Goal: Find specific page/section: Find specific page/section

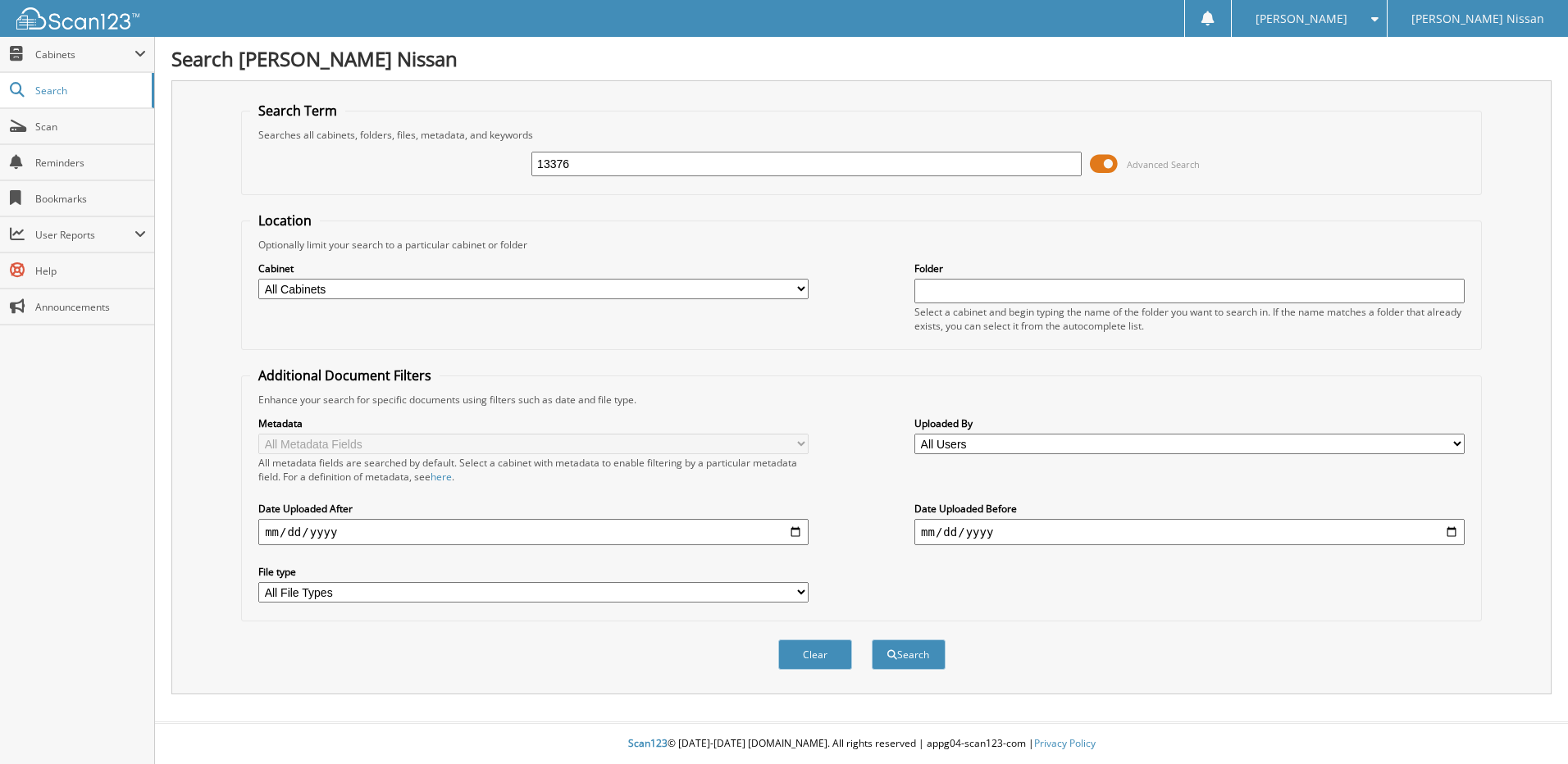
type input "13376"
click at [1103, 165] on span at bounding box center [1103, 164] width 28 height 25
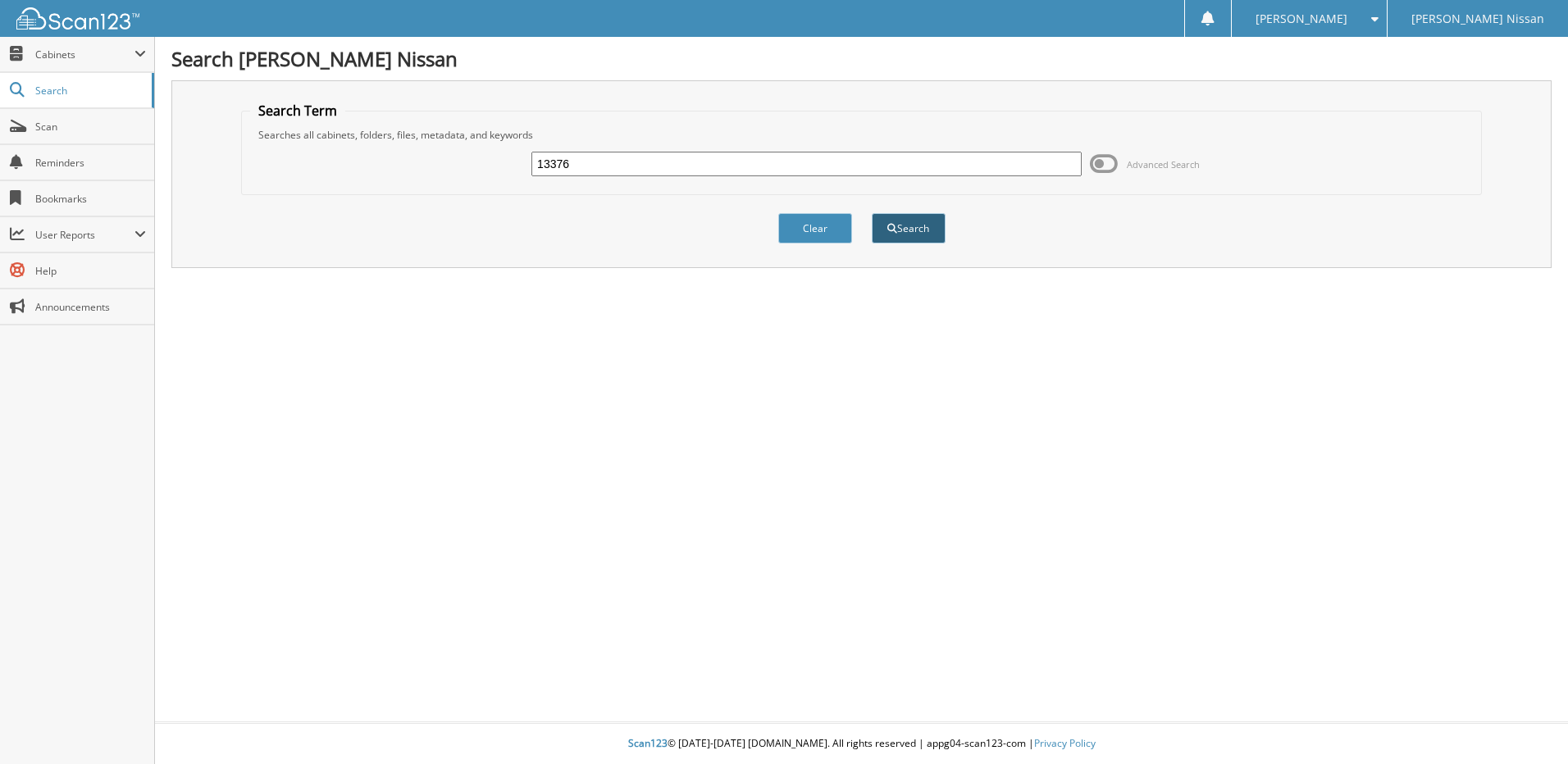
click at [904, 229] on button "Search" at bounding box center [909, 229] width 74 height 31
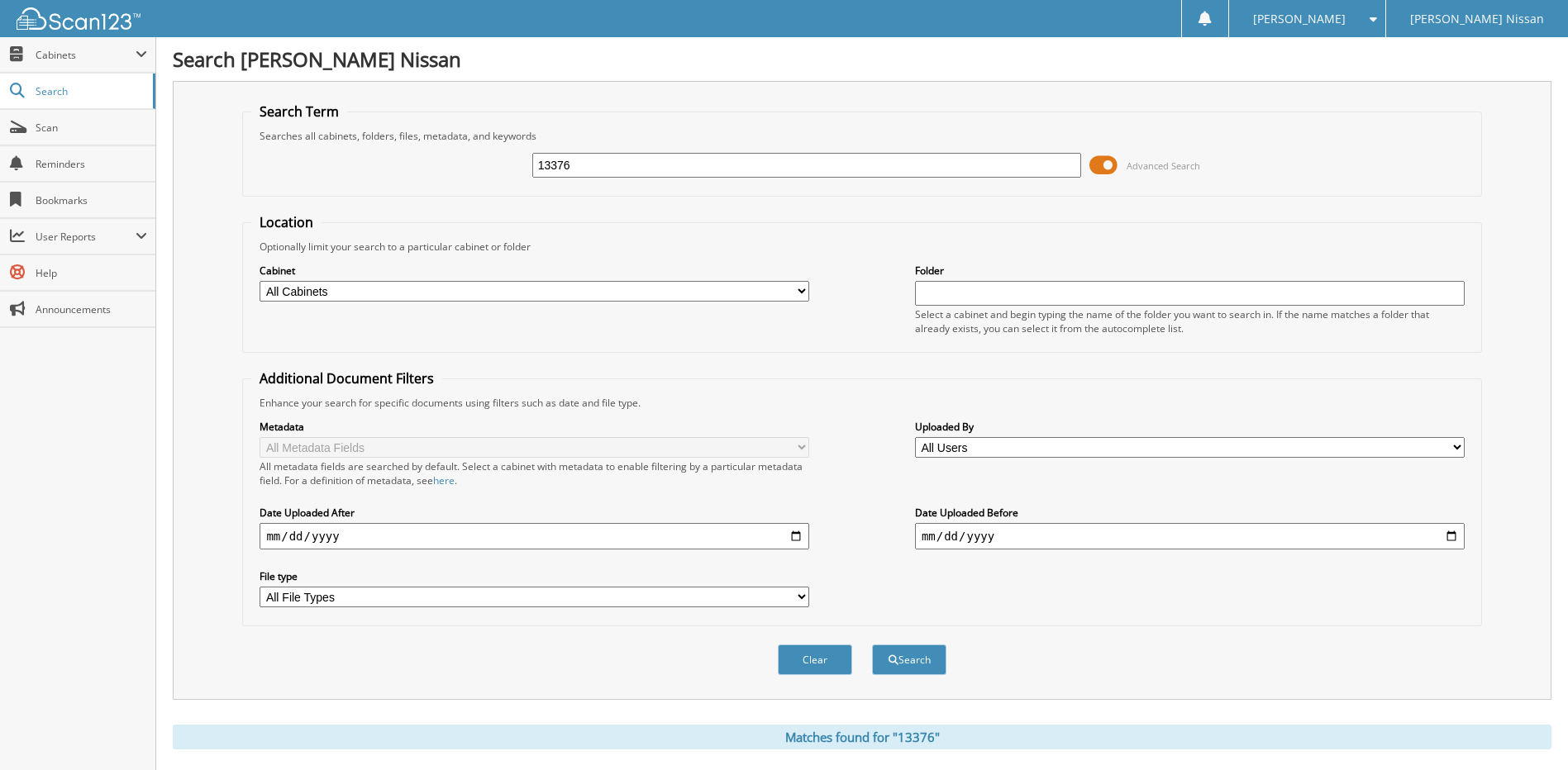
click at [1096, 162] on span at bounding box center [1103, 165] width 28 height 25
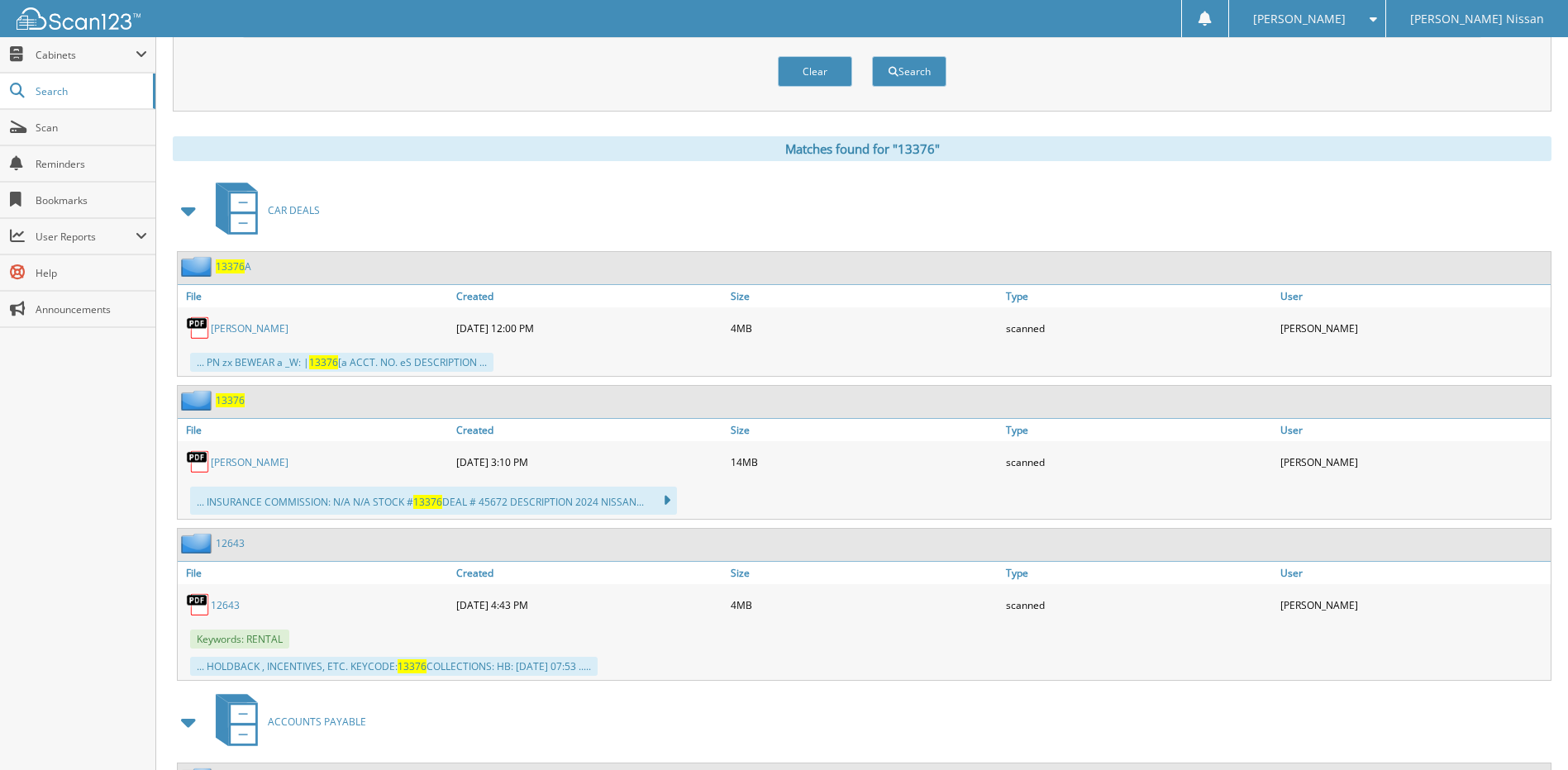
scroll to position [165, 0]
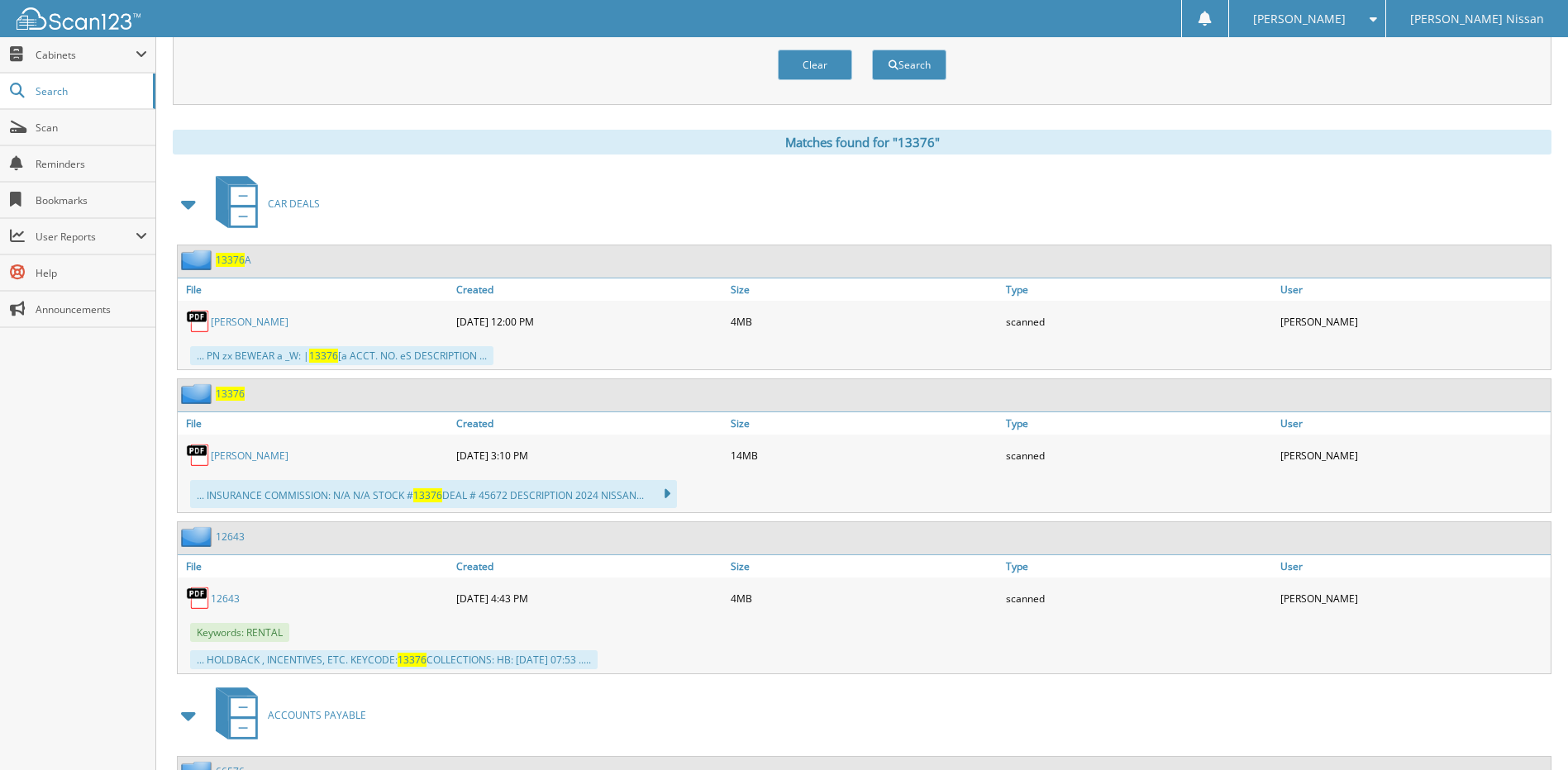
click at [235, 391] on span "13376" at bounding box center [230, 394] width 29 height 14
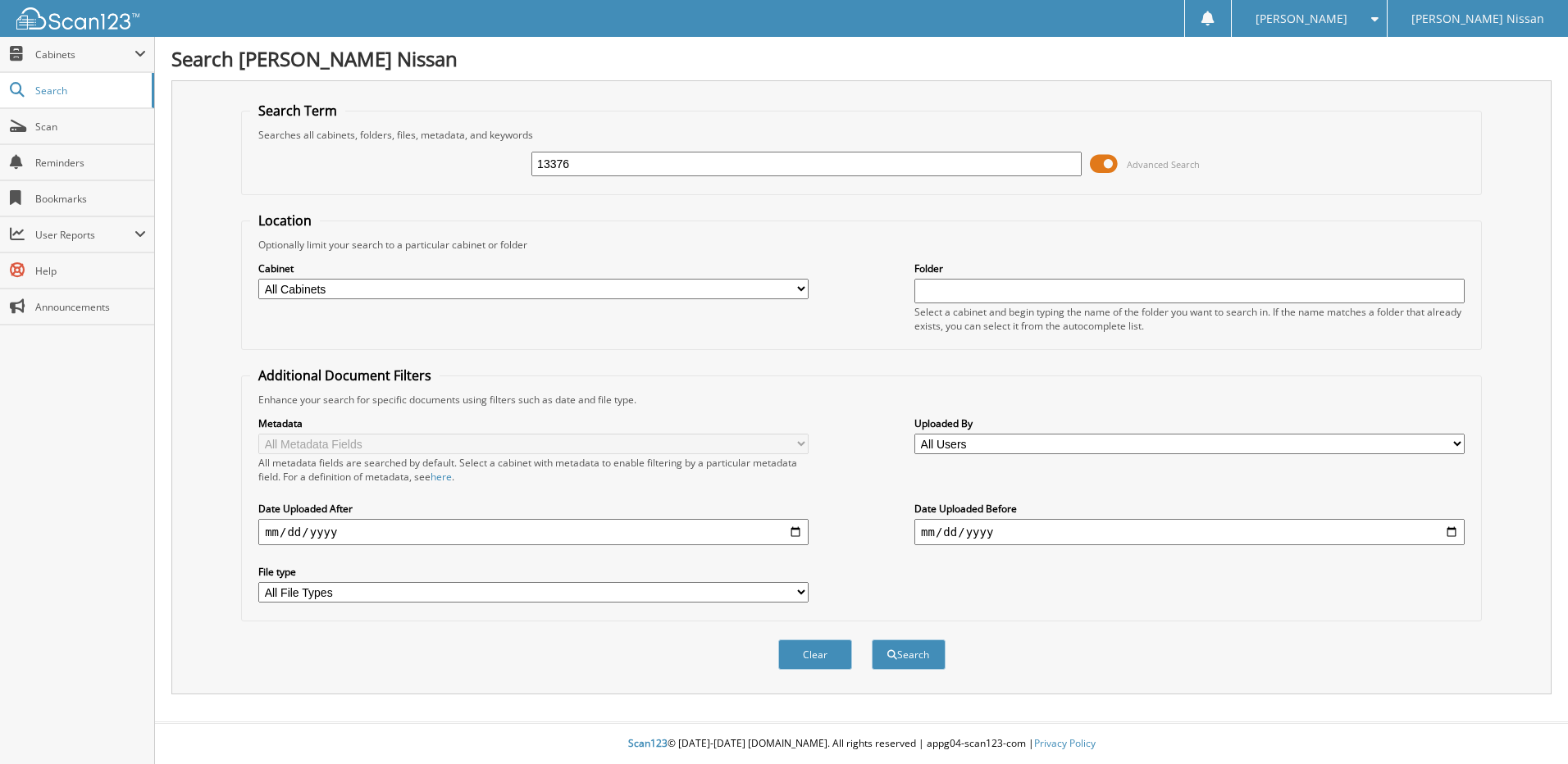
type input "13376"
click at [1103, 164] on span at bounding box center [1103, 164] width 28 height 25
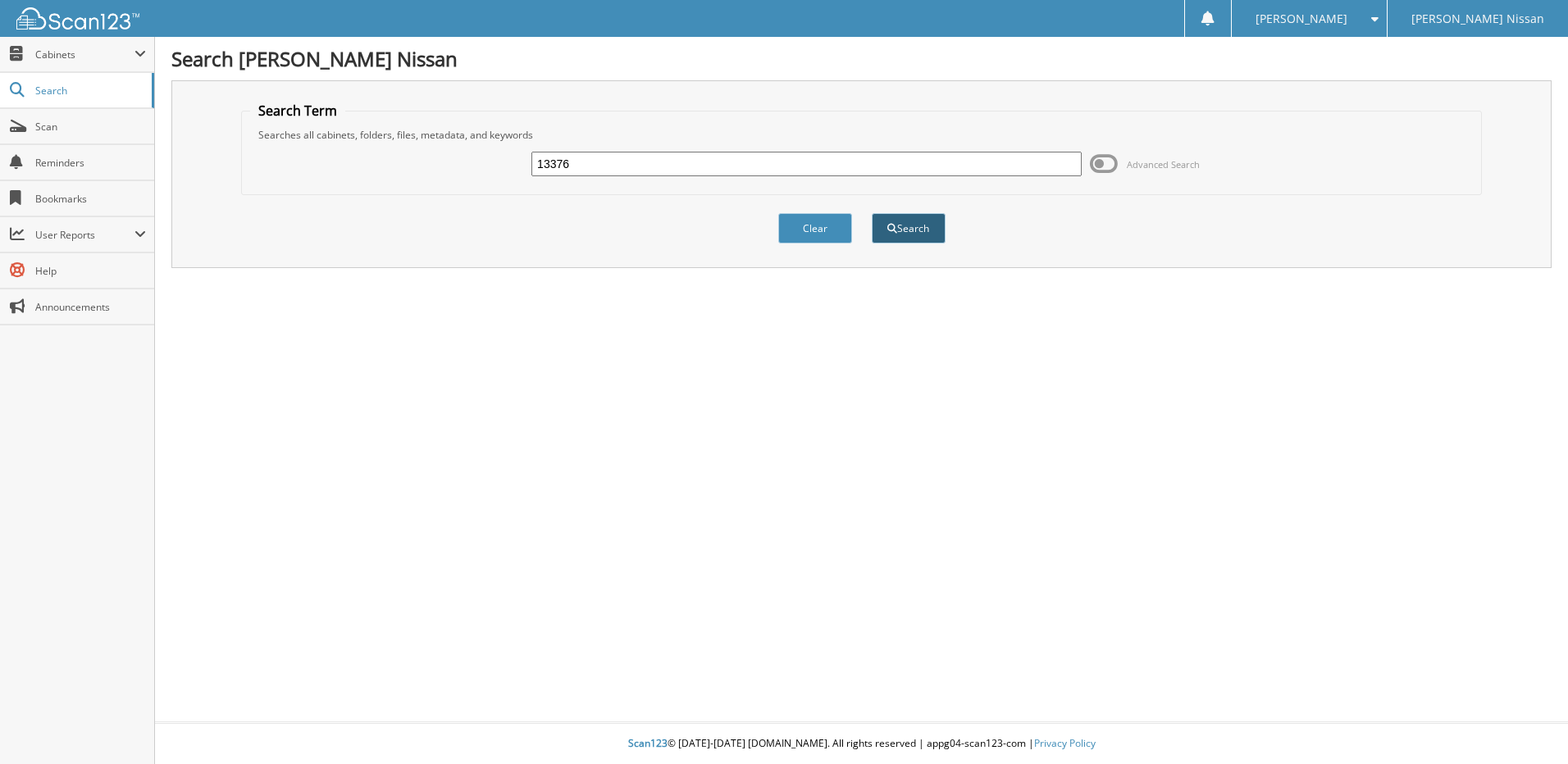
click at [924, 233] on button "Search" at bounding box center [909, 229] width 74 height 31
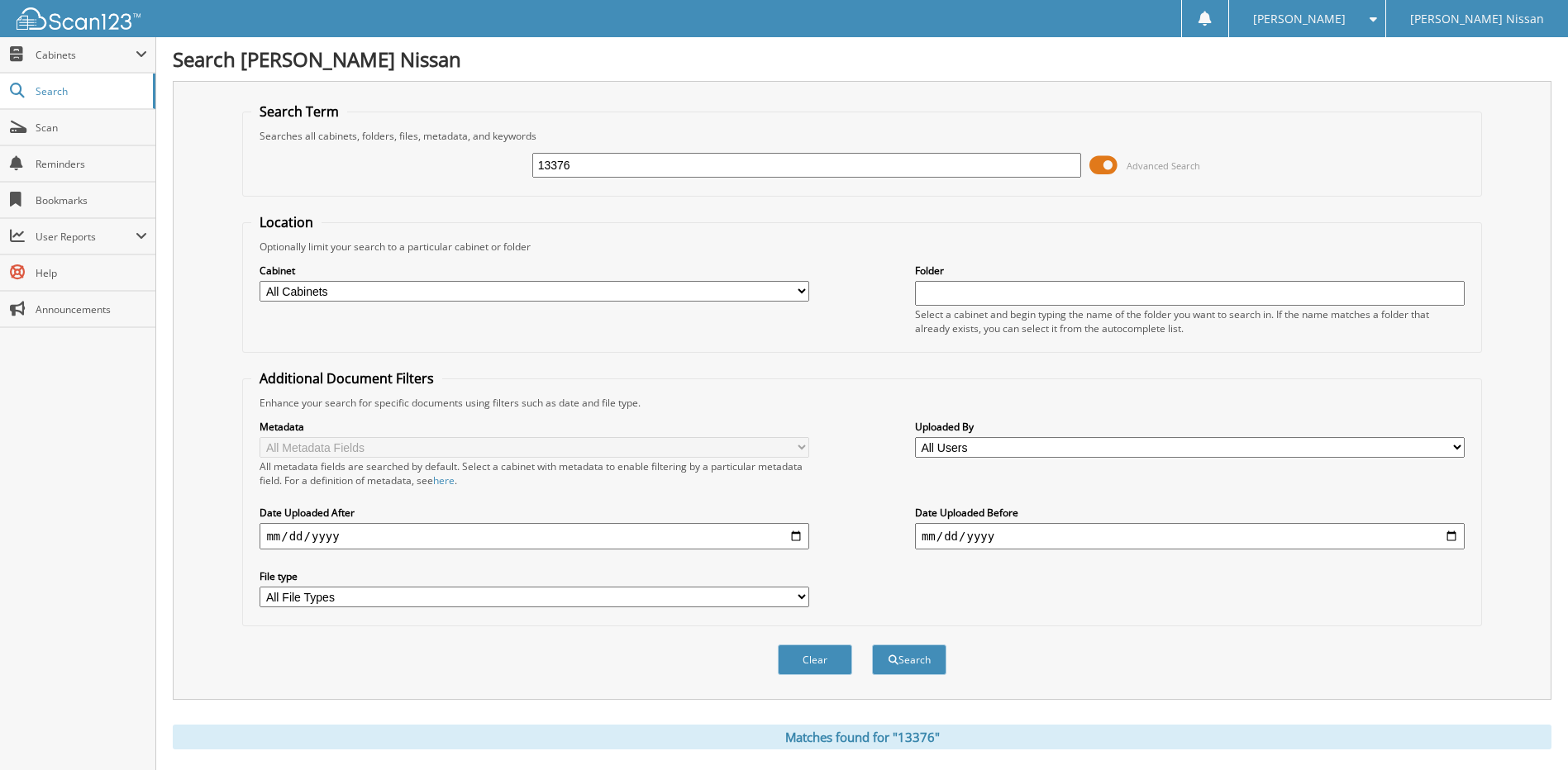
click at [1096, 164] on span at bounding box center [1103, 165] width 28 height 25
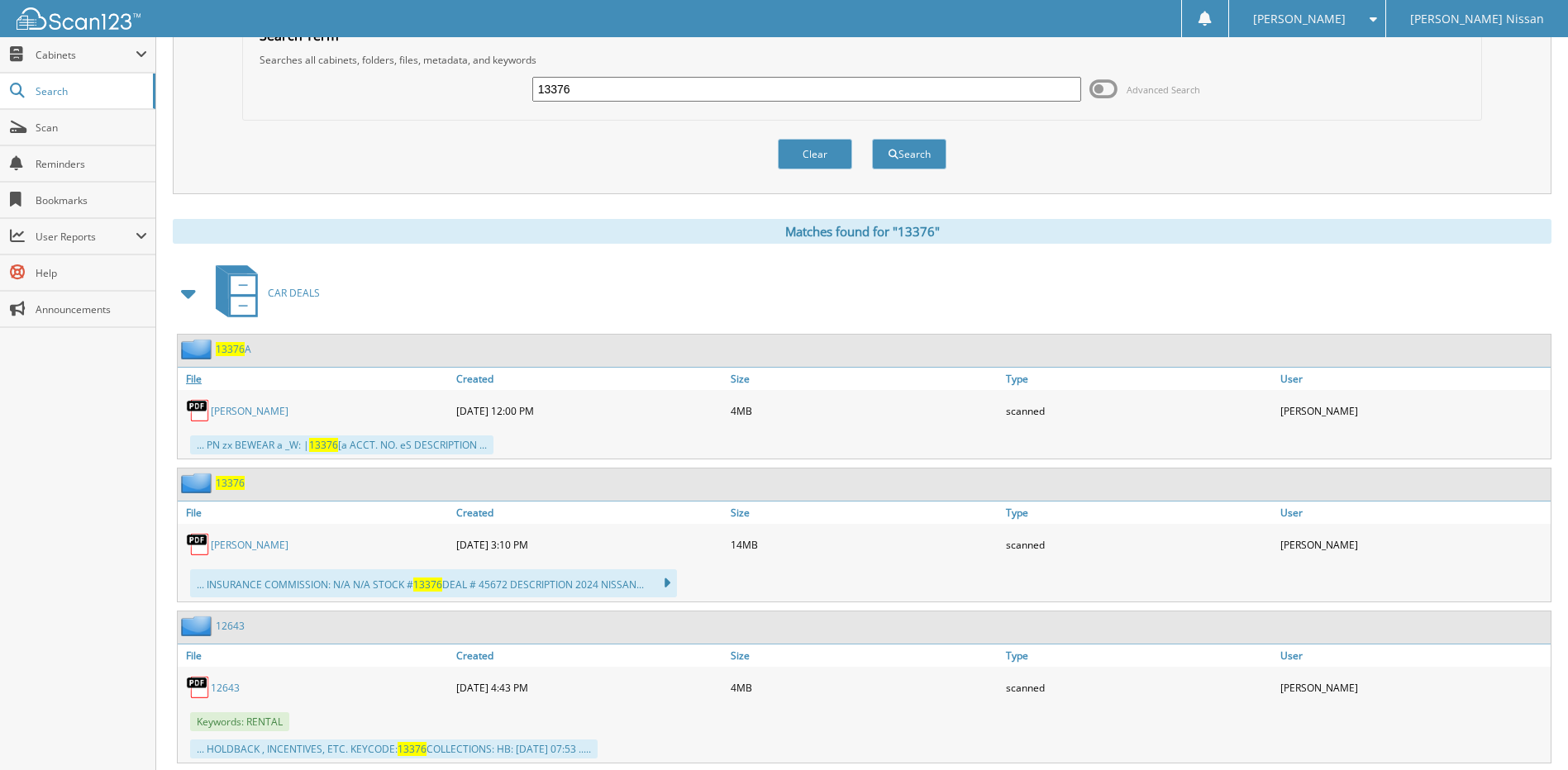
scroll to position [165, 0]
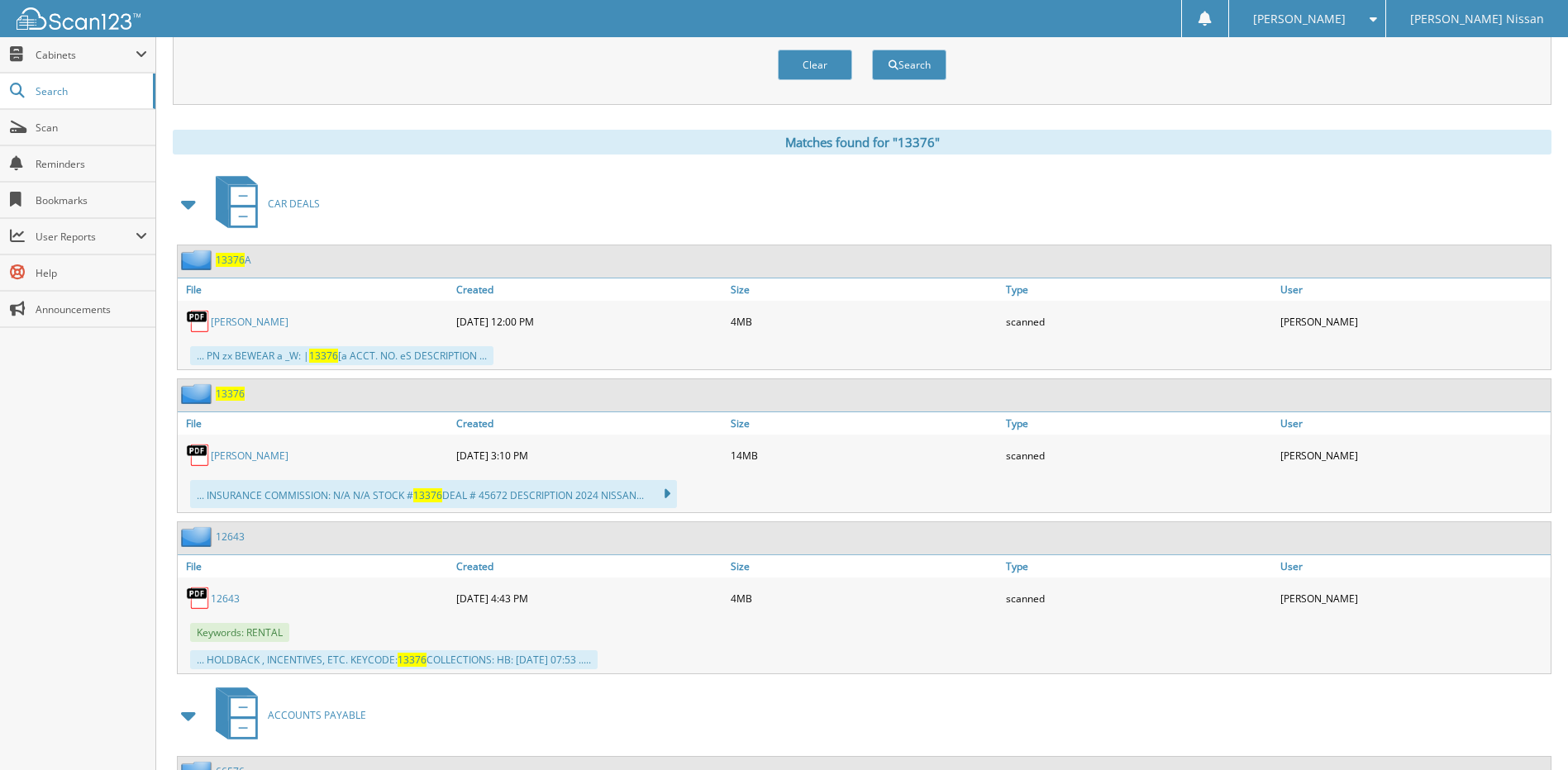
click at [201, 448] on img at bounding box center [198, 455] width 25 height 25
click at [202, 455] on img at bounding box center [198, 455] width 25 height 25
click at [250, 454] on link "[PERSON_NAME]" at bounding box center [249, 456] width 78 height 14
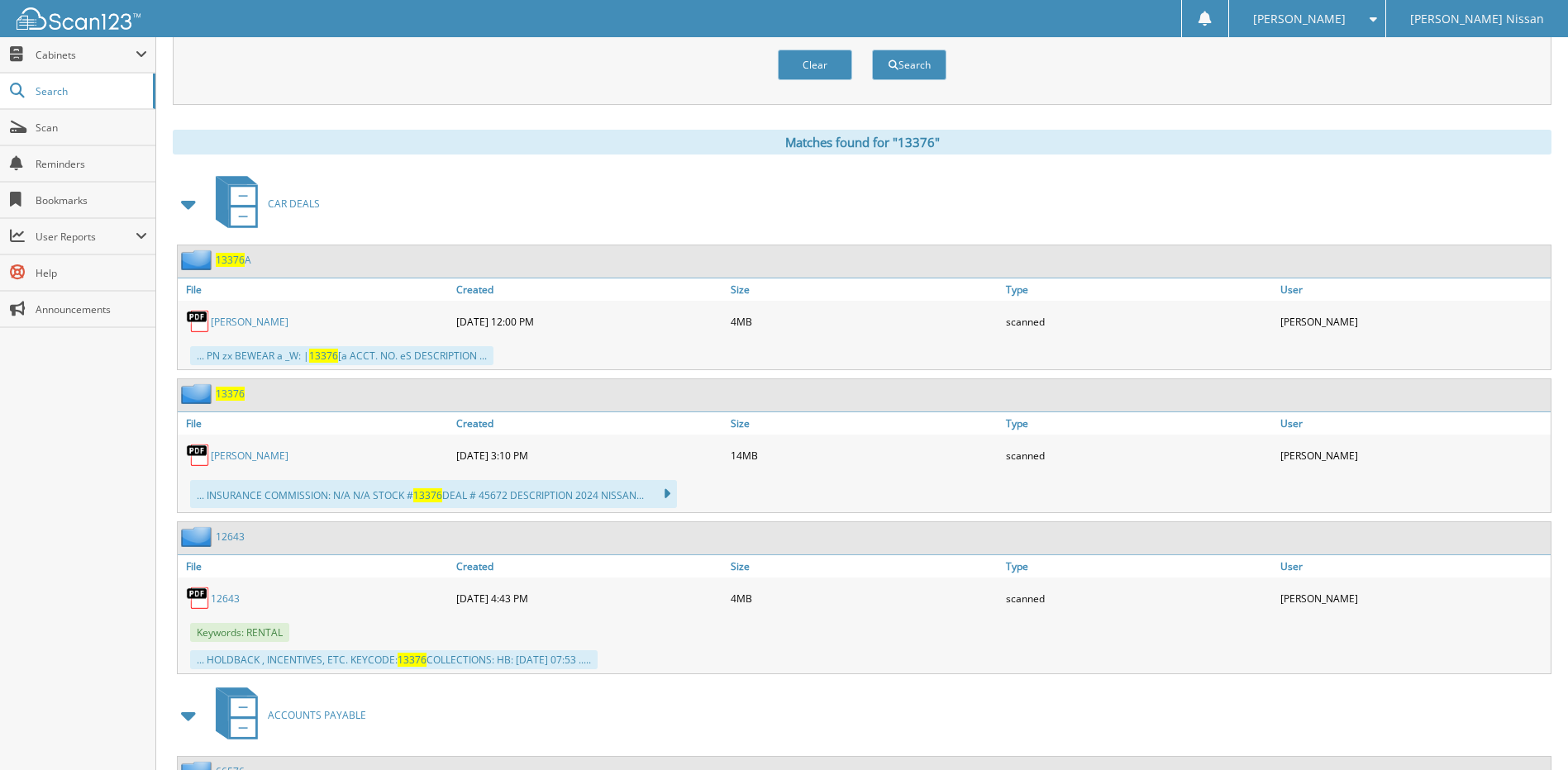
click at [189, 447] on img at bounding box center [198, 455] width 25 height 25
click at [241, 457] on link "KIMBERLY MOSHER INGRAM" at bounding box center [249, 456] width 78 height 14
click at [194, 446] on img at bounding box center [198, 455] width 25 height 25
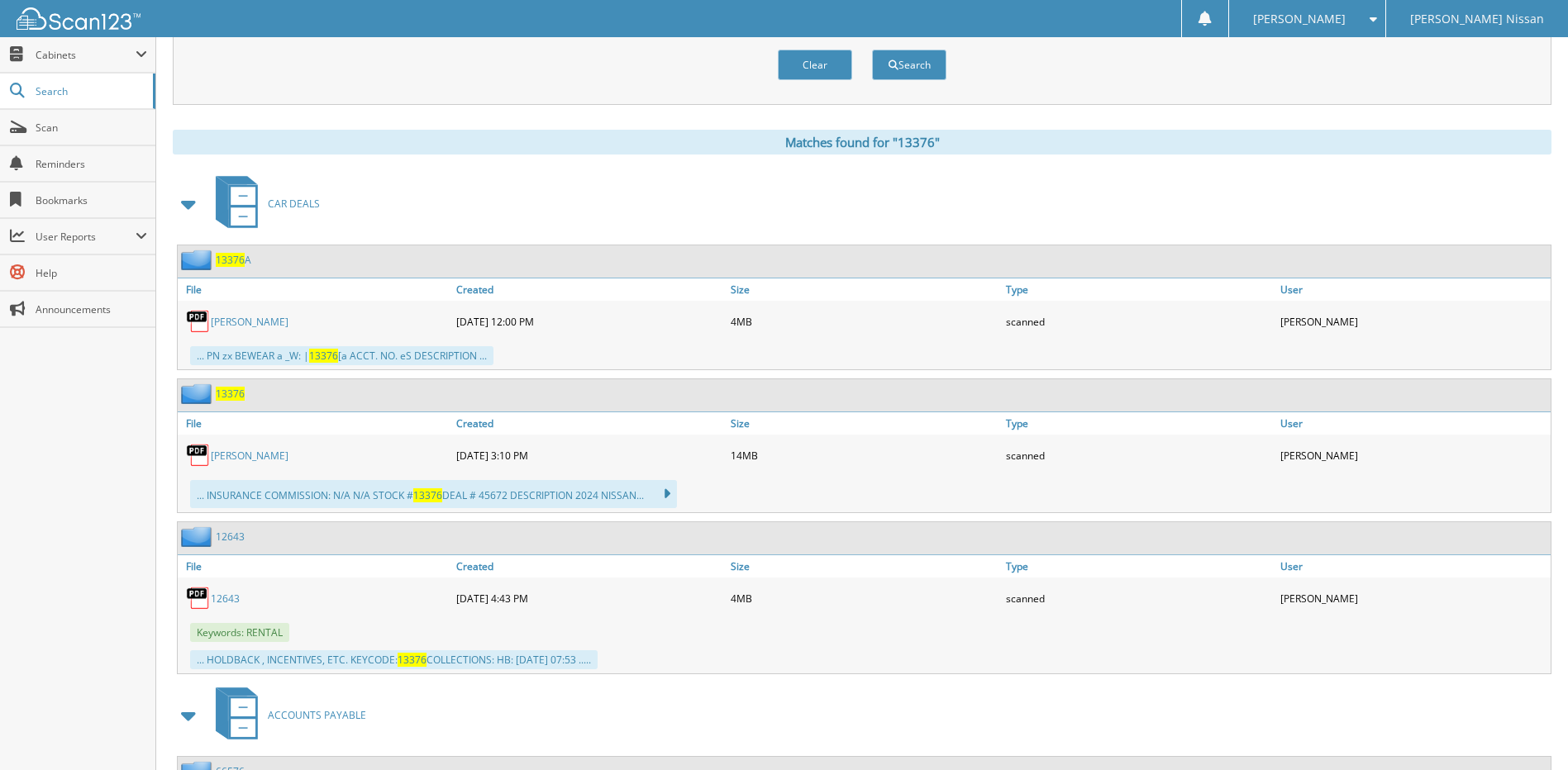
click at [194, 446] on img at bounding box center [198, 455] width 25 height 25
click at [255, 457] on link "KIMBERLY MOSHER INGRAM" at bounding box center [249, 456] width 78 height 14
click at [199, 389] on img at bounding box center [198, 394] width 35 height 21
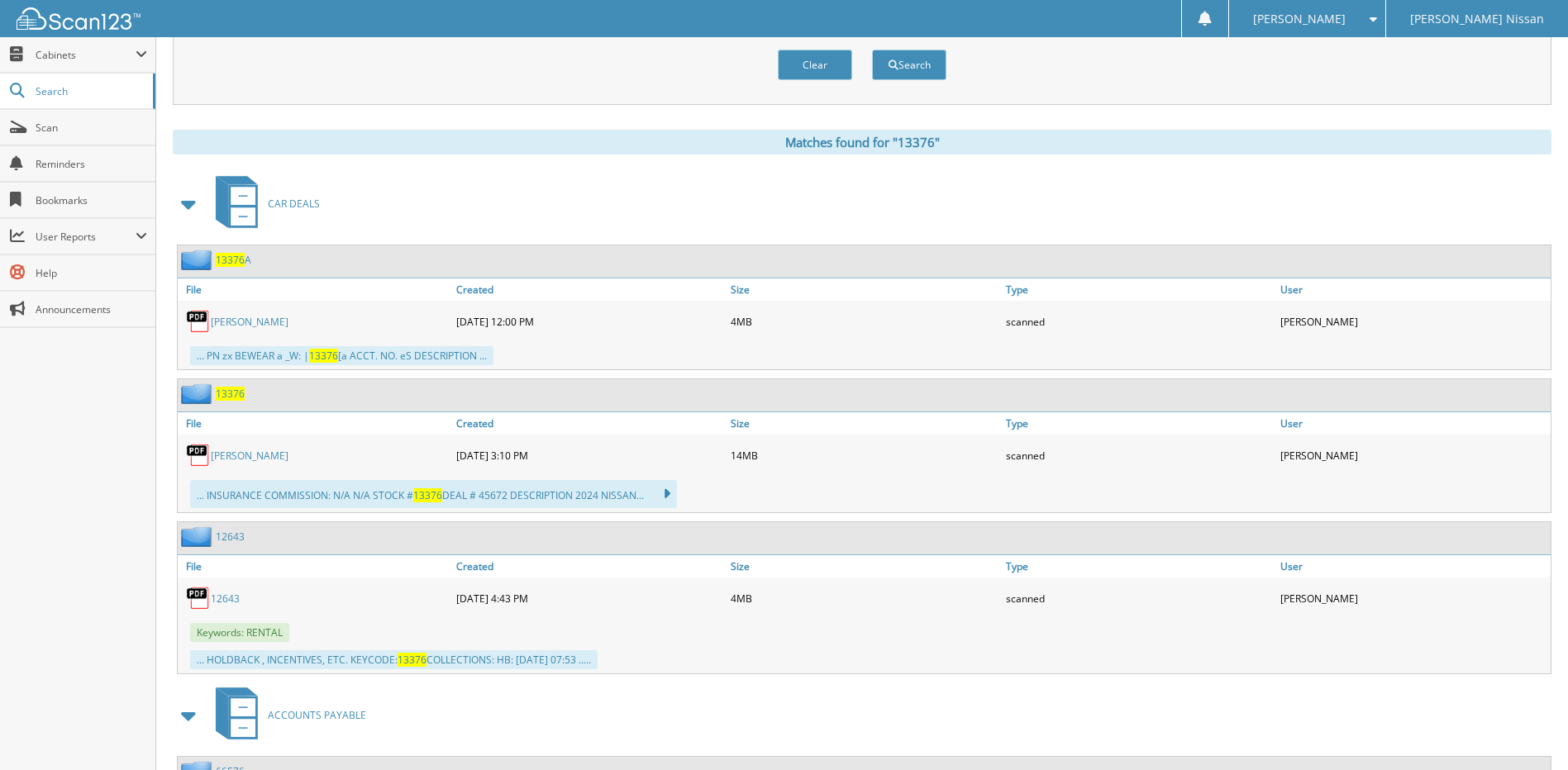
click at [230, 393] on span "13376" at bounding box center [230, 394] width 29 height 14
